Goal: Information Seeking & Learning: Learn about a topic

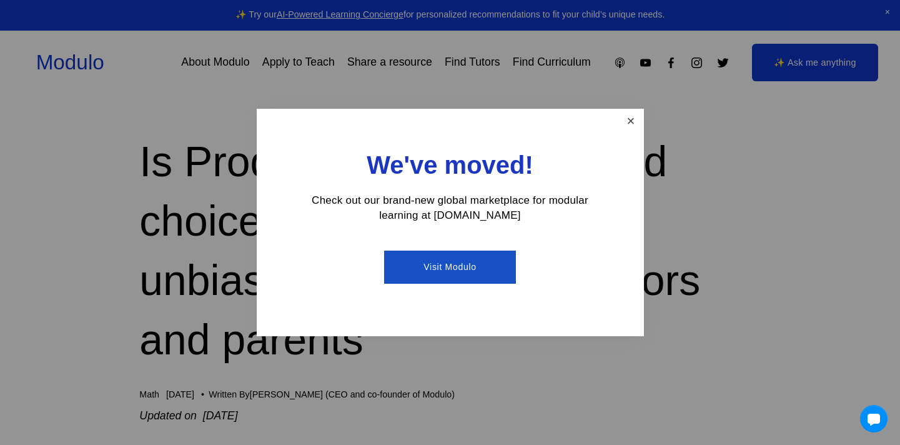
click at [624, 117] on link "Close" at bounding box center [630, 122] width 22 height 22
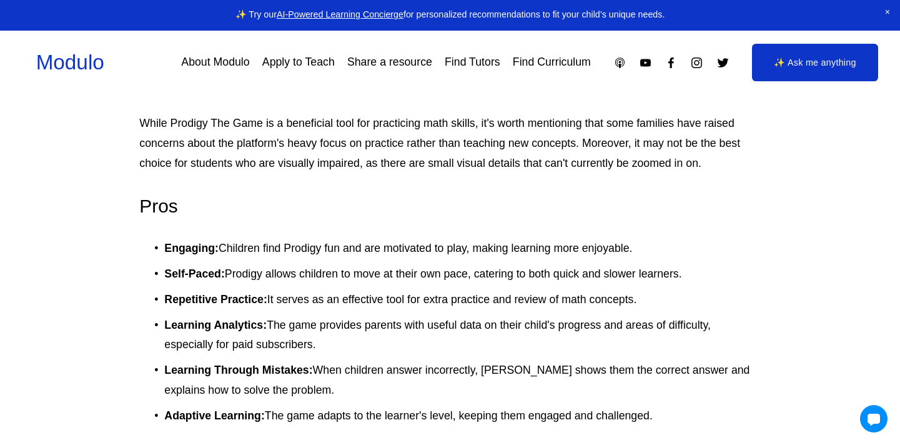
scroll to position [2379, 0]
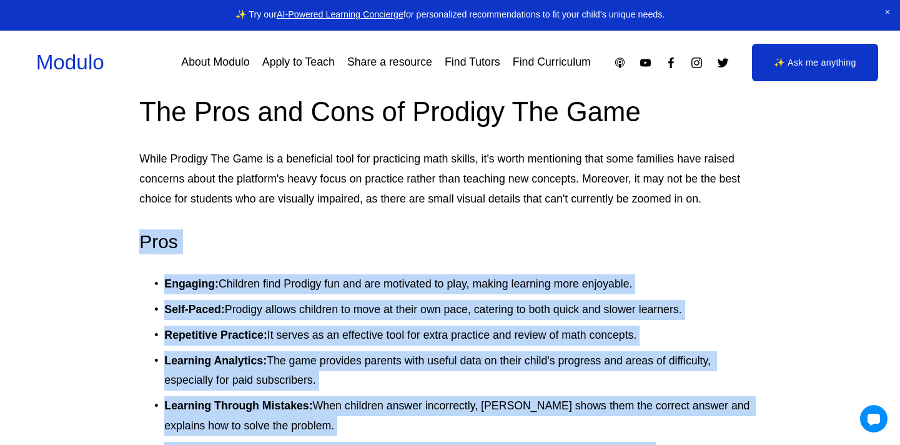
drag, startPoint x: 685, startPoint y: 316, endPoint x: 127, endPoint y: 242, distance: 562.4
copy div "Pros Engaging: Children find Prodigy fun and are motivated to play, making lear…"
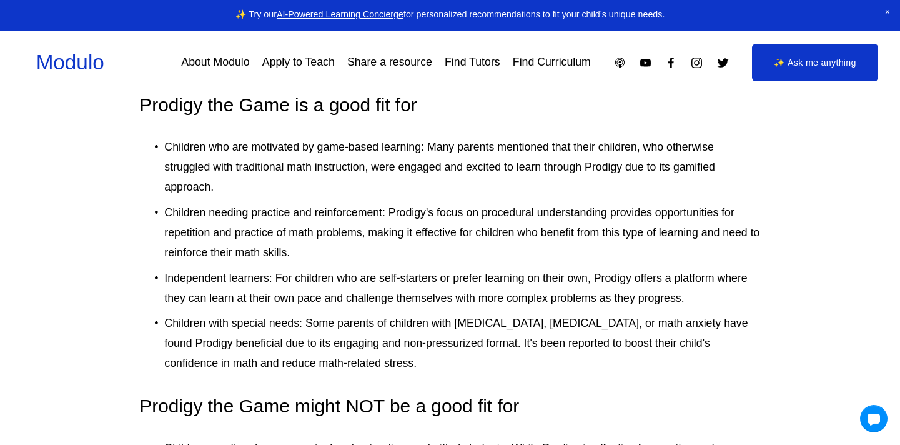
scroll to position [3225, 0]
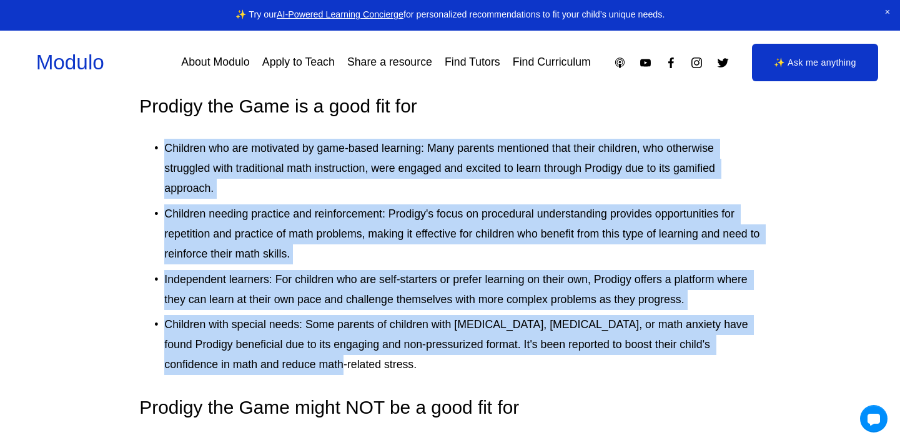
drag, startPoint x: 167, startPoint y: 150, endPoint x: 712, endPoint y: 365, distance: 586.4
click at [712, 365] on ul "Children who are motivated by game-based learning: Many parents mentioned that …" at bounding box center [449, 257] width 621 height 236
copy ul "Children who are motivated by game-based learning: Many parents mentioned that …"
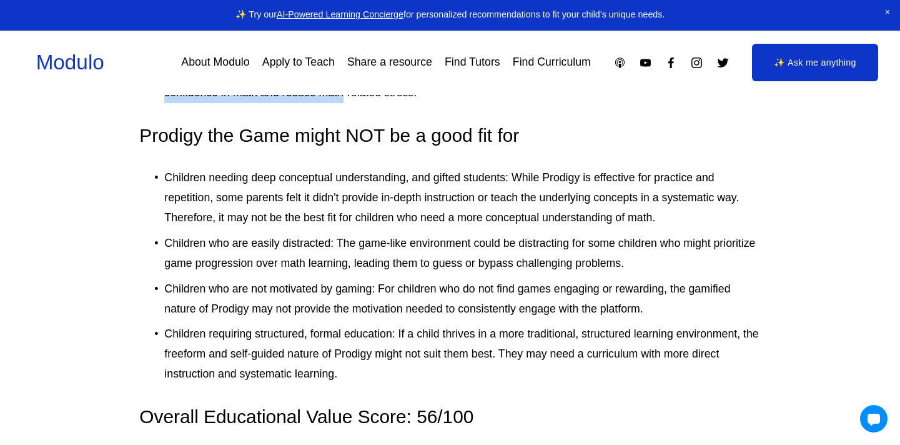
scroll to position [3522, 0]
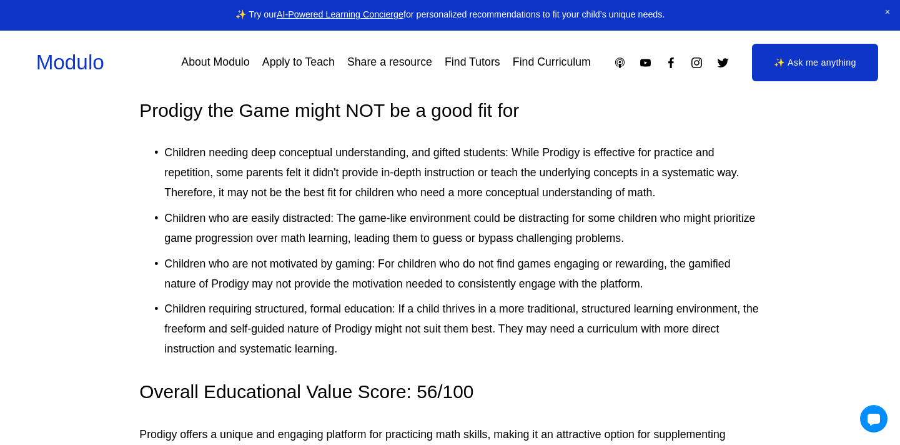
click at [371, 356] on p "Children requiring structured, formal education: If a child thrives in a more t…" at bounding box center [462, 329] width 596 height 60
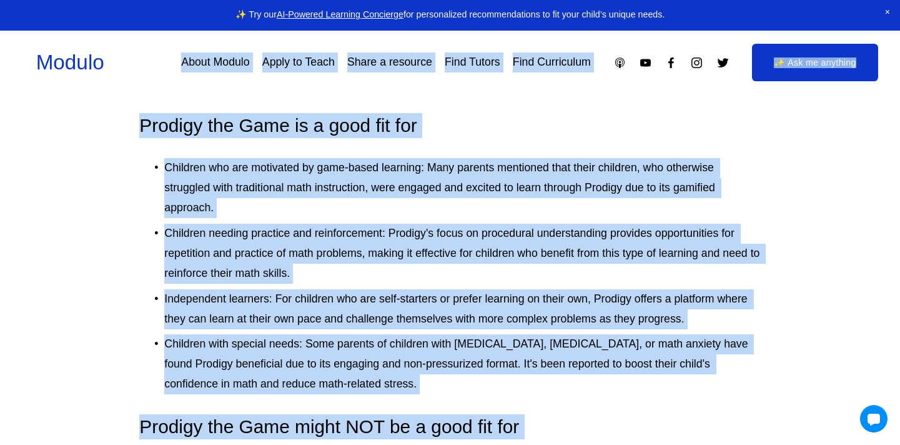
scroll to position [3158, 0]
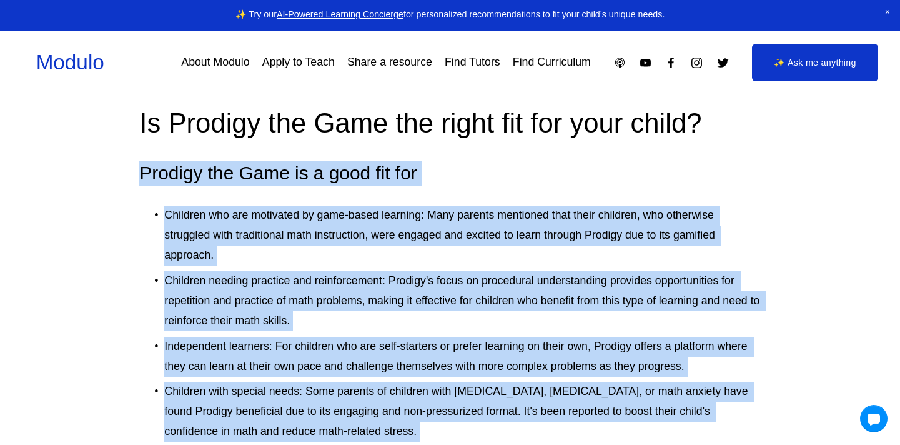
drag, startPoint x: 378, startPoint y: 357, endPoint x: 116, endPoint y: 174, distance: 319.6
copy div "Prodigy the Game is a good fit for Children who are motivated by game-based lea…"
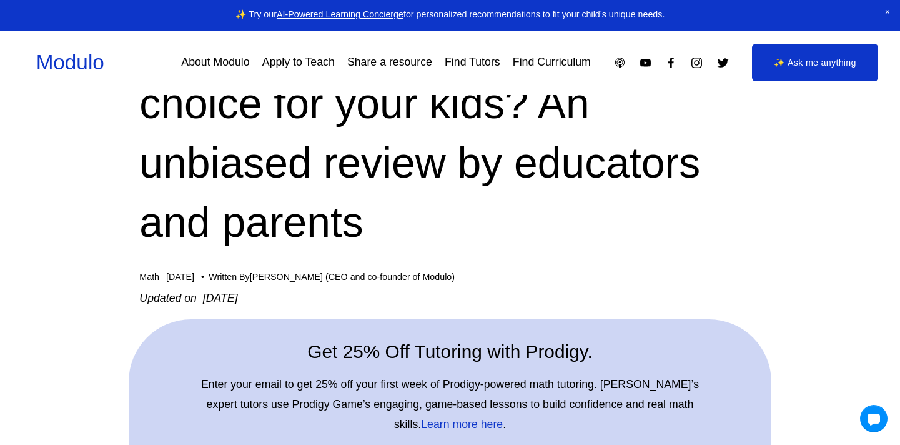
scroll to position [0, 0]
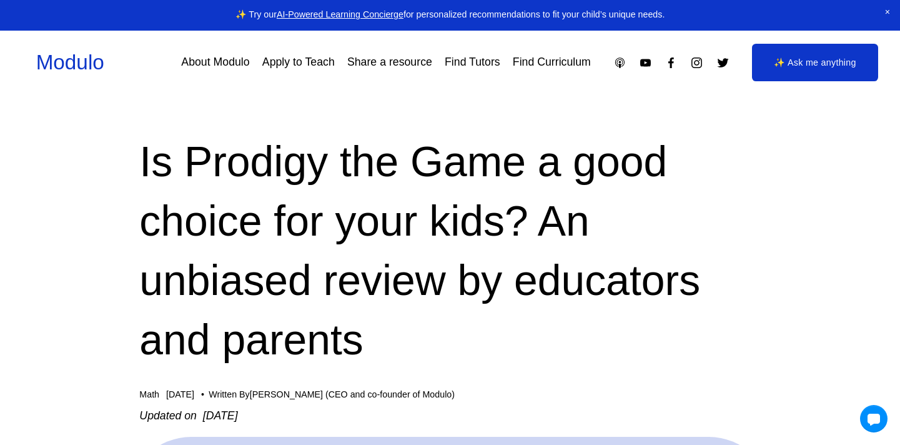
click at [221, 62] on link "About Modulo" at bounding box center [215, 62] width 68 height 22
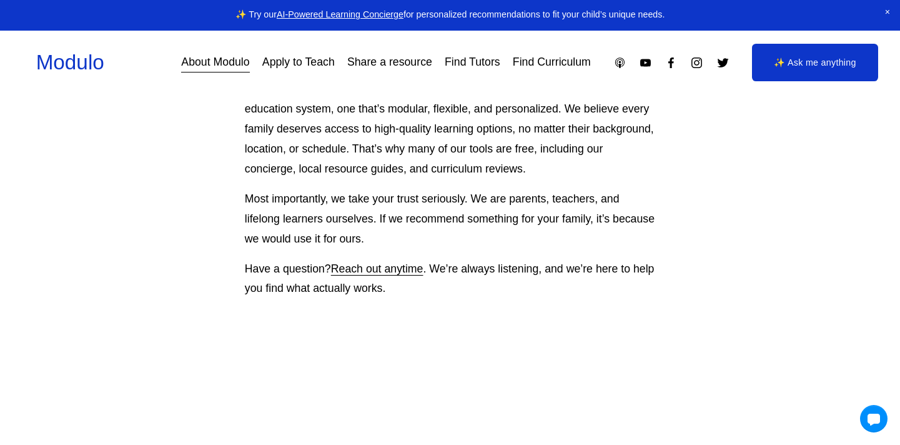
scroll to position [1182, 0]
